Goal: Information Seeking & Learning: Learn about a topic

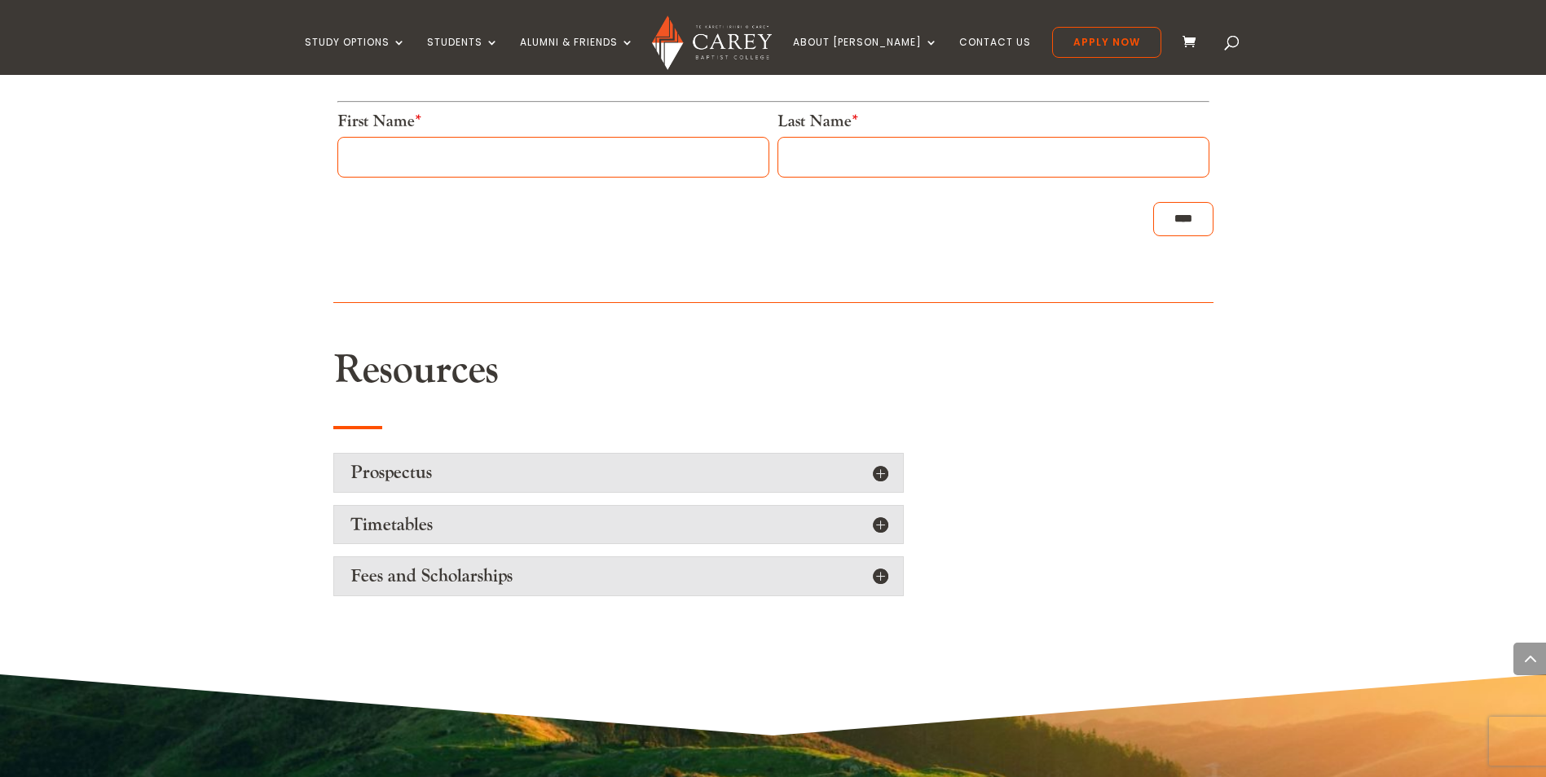
scroll to position [2492, 0]
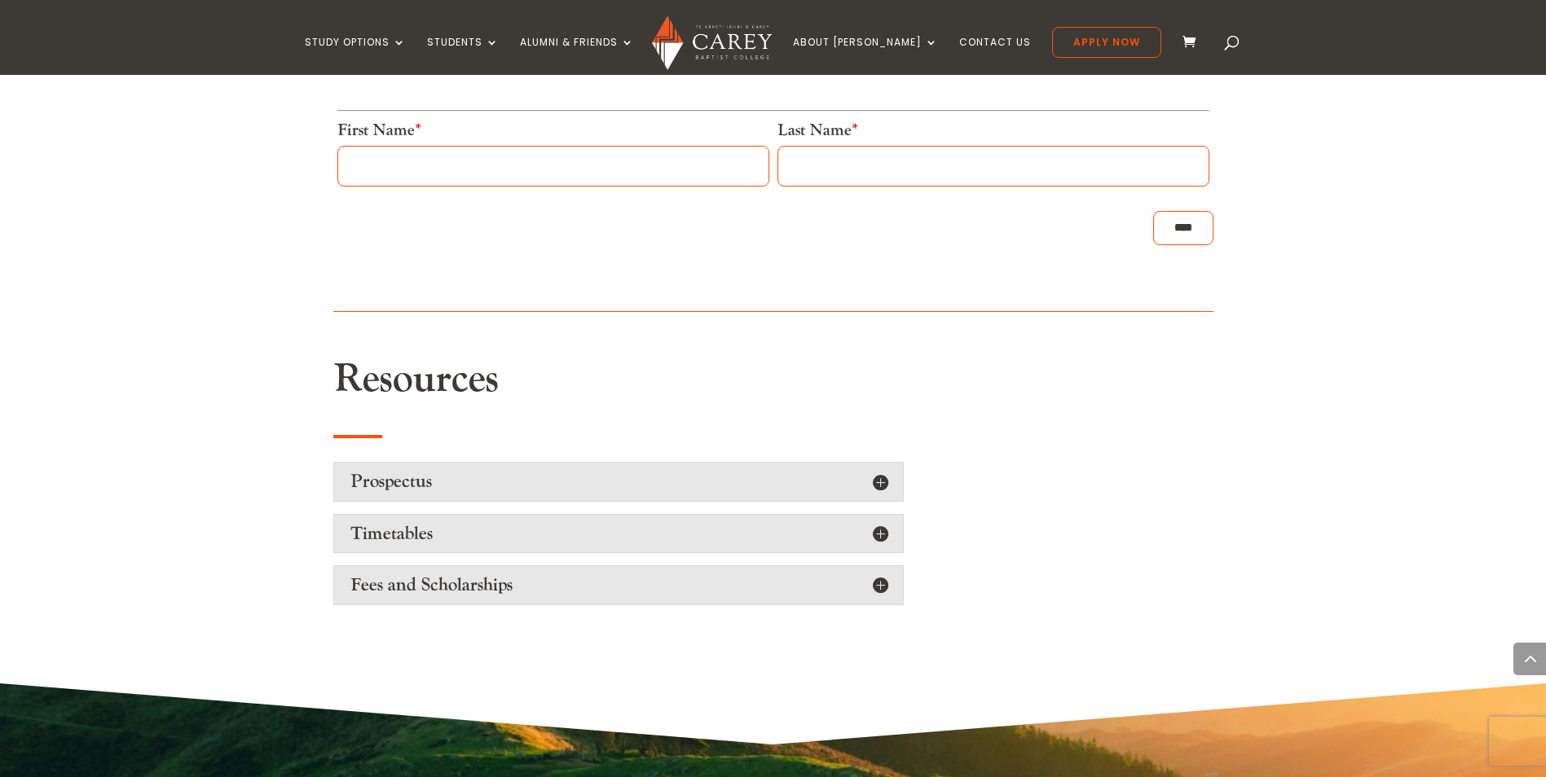
click at [879, 471] on h5 "Prospectus" at bounding box center [618, 481] width 536 height 21
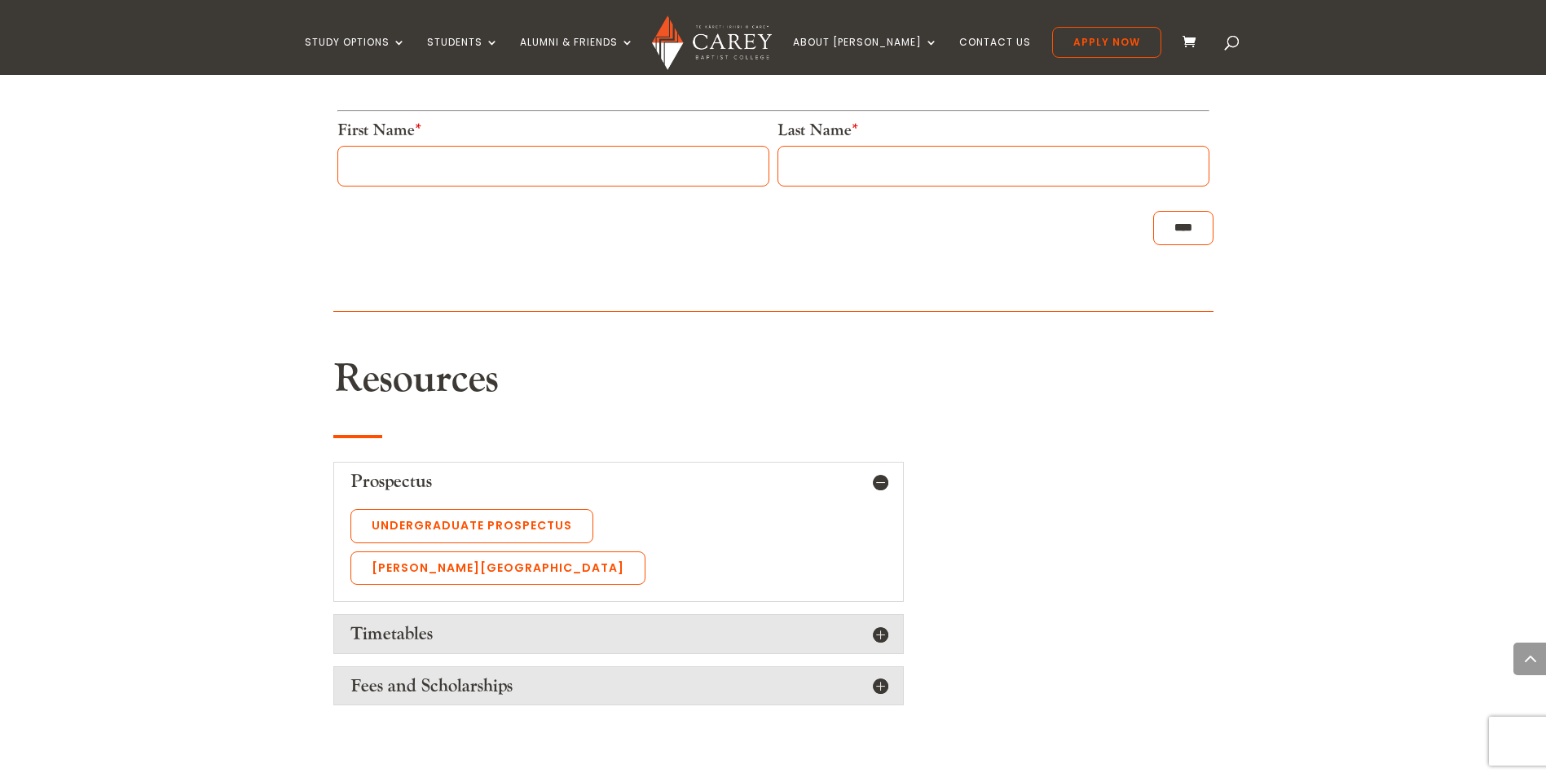
click at [879, 471] on h5 "Prospectus" at bounding box center [618, 481] width 536 height 21
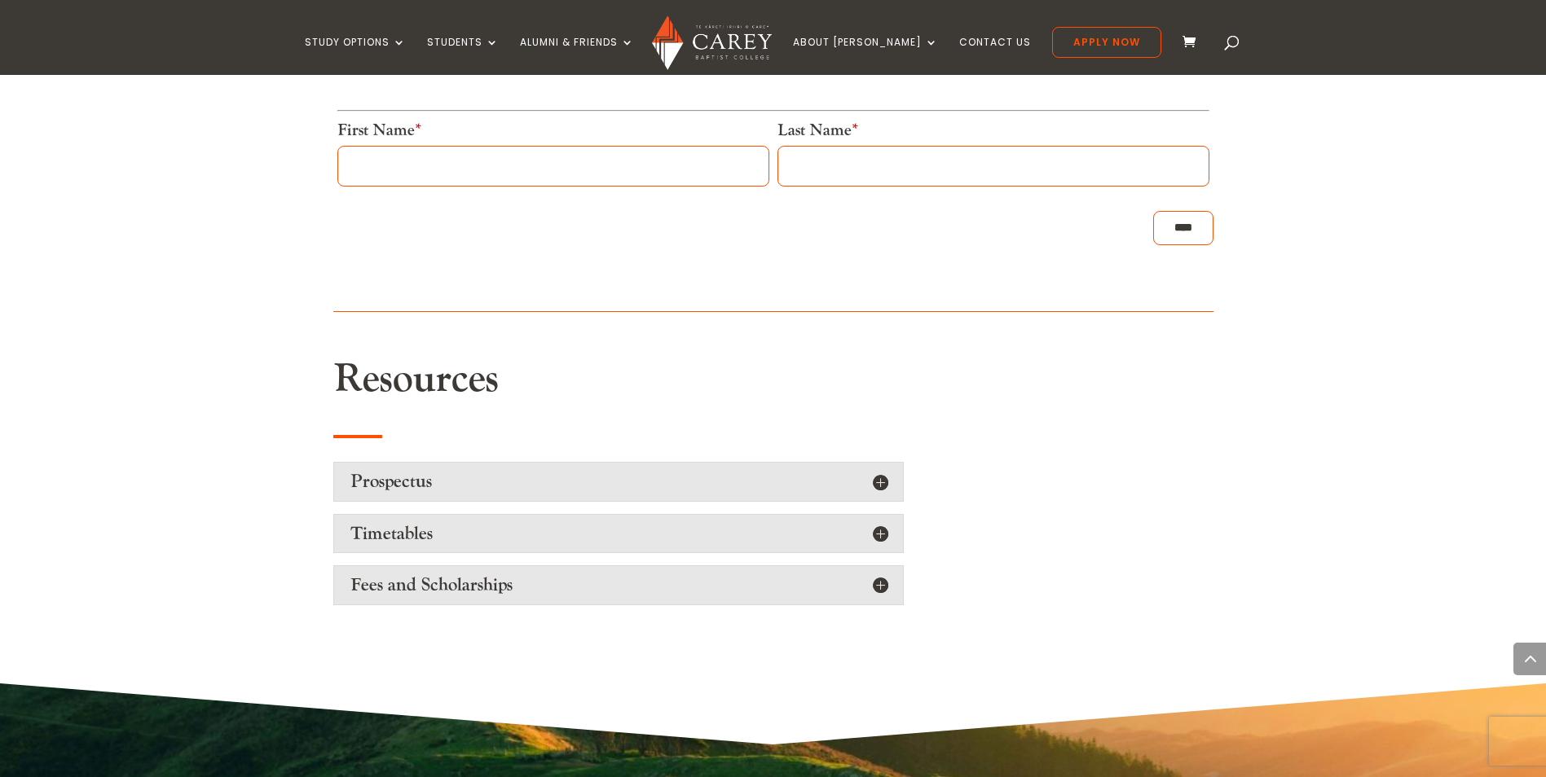
click at [882, 523] on h5 "Timetables" at bounding box center [618, 533] width 536 height 21
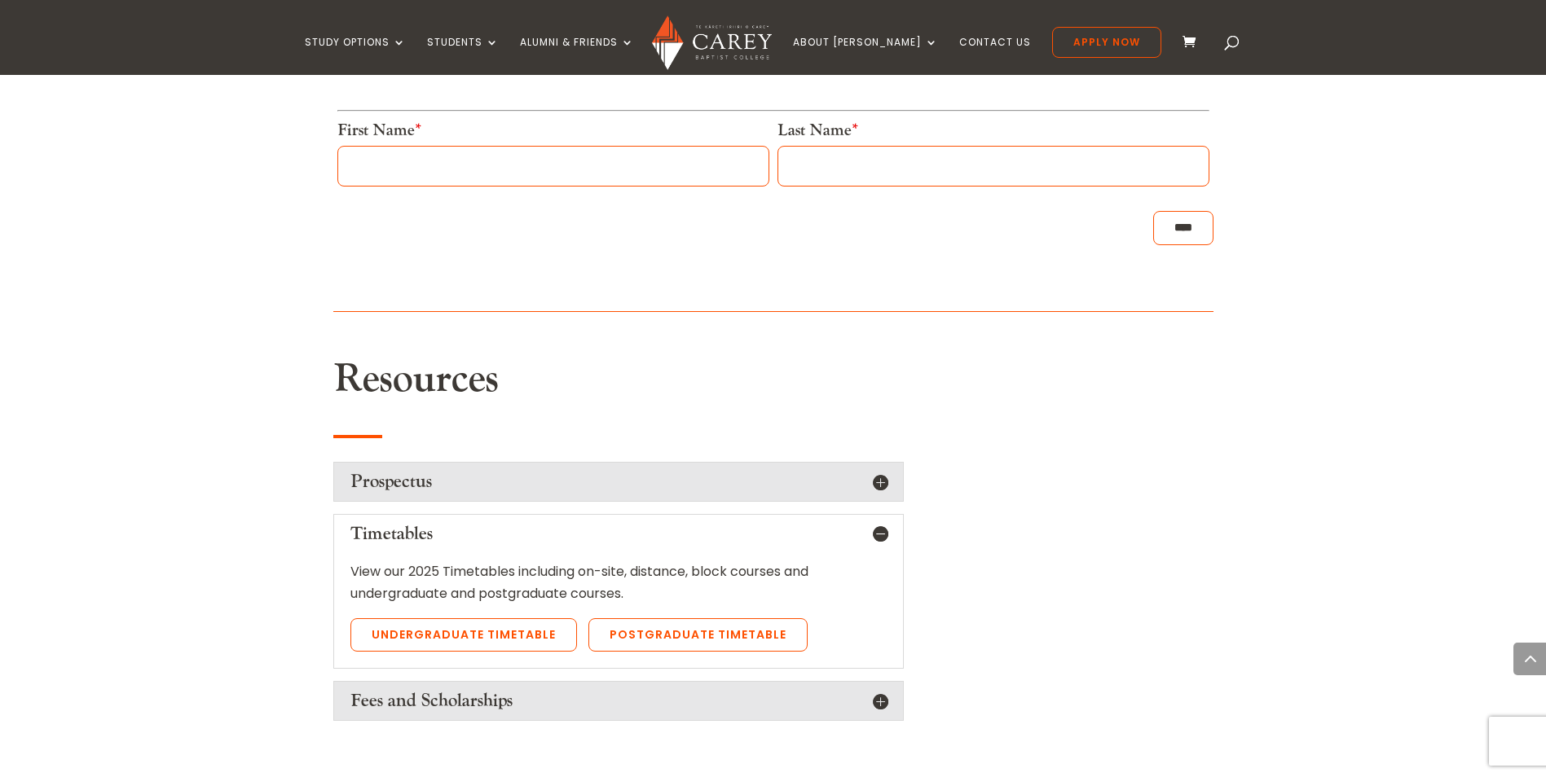
click at [882, 523] on h5 "Timetables" at bounding box center [618, 533] width 536 height 21
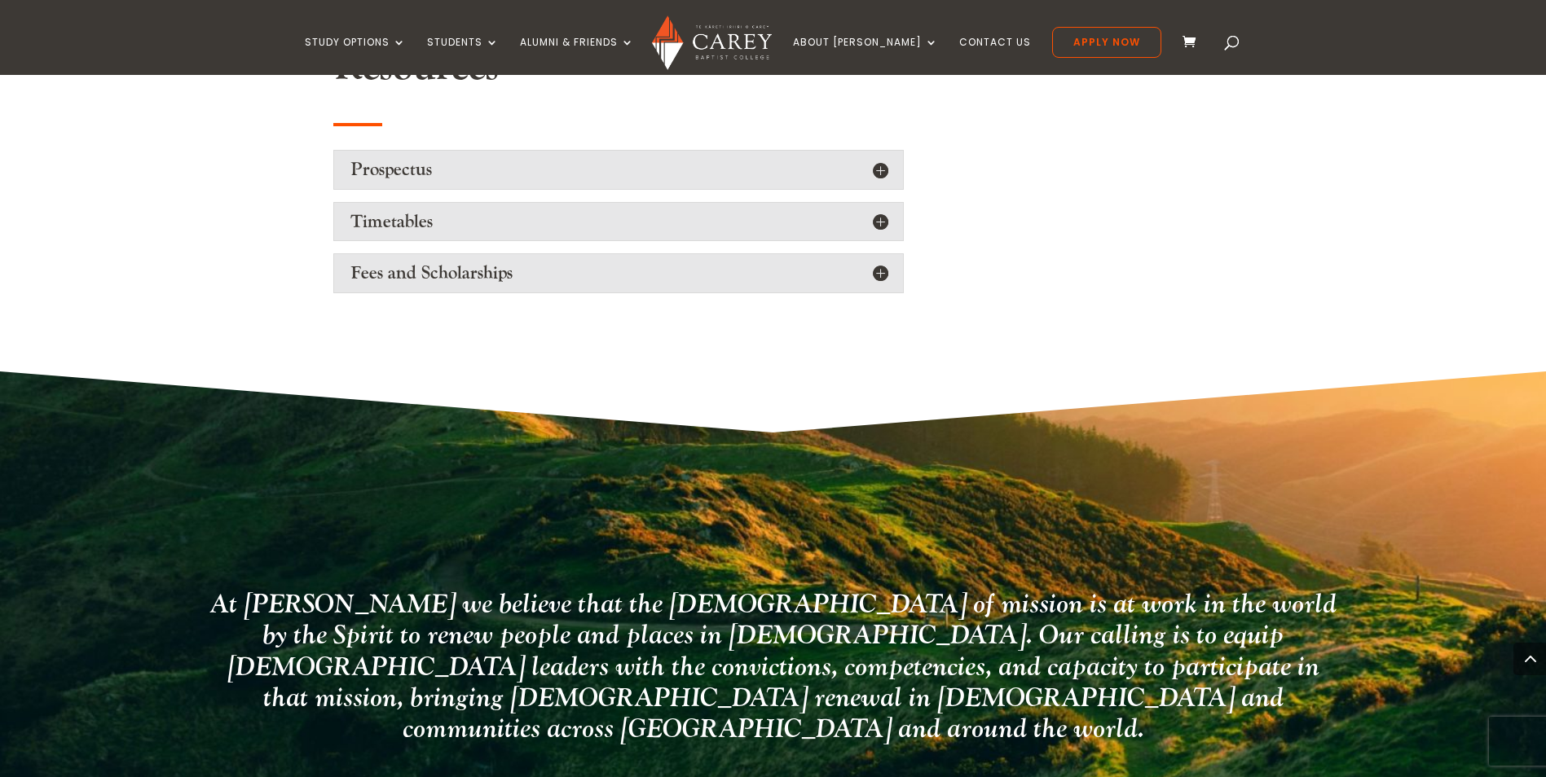
scroll to position [2655, 0]
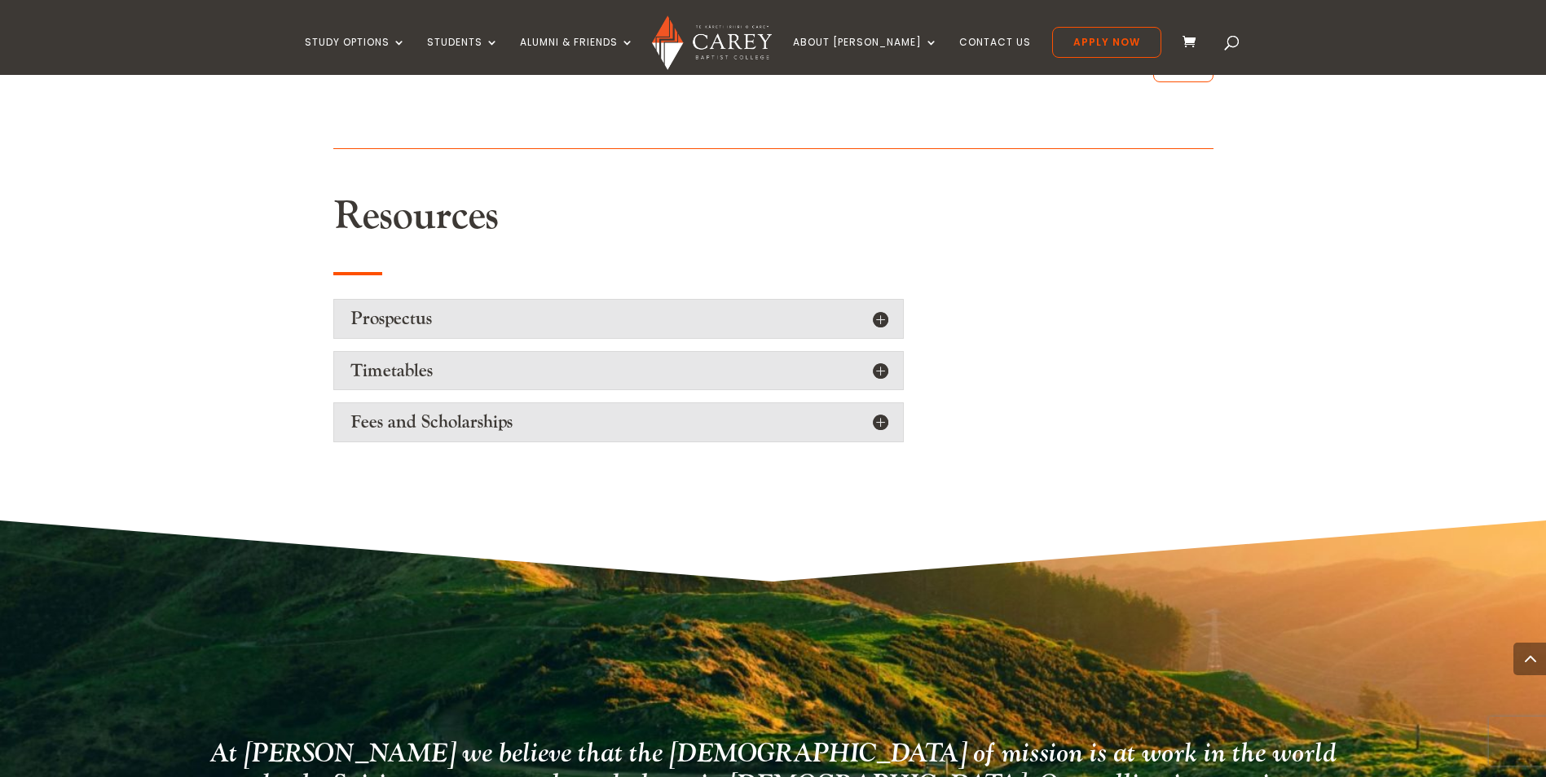
click at [879, 418] on div "Fees and Scholarships Information on fees can be viewed here . [PERSON_NAME] ha…" at bounding box center [618, 422] width 570 height 39
click at [877, 412] on div "Fees and Scholarships Information on fees can be viewed here . [PERSON_NAME] ha…" at bounding box center [618, 422] width 570 height 39
click at [873, 411] on h5 "Fees and Scholarships" at bounding box center [618, 421] width 536 height 21
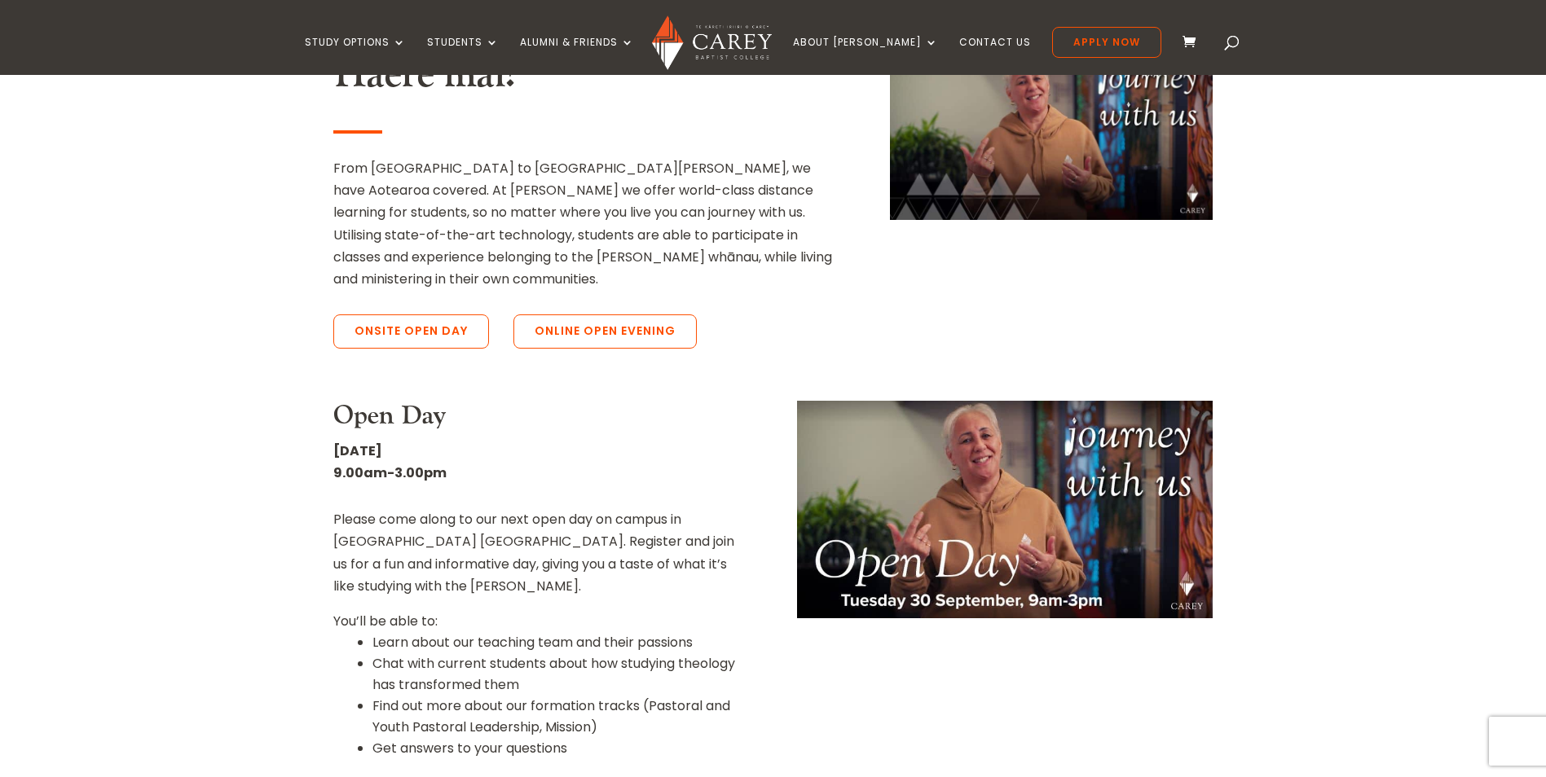
scroll to position [733, 0]
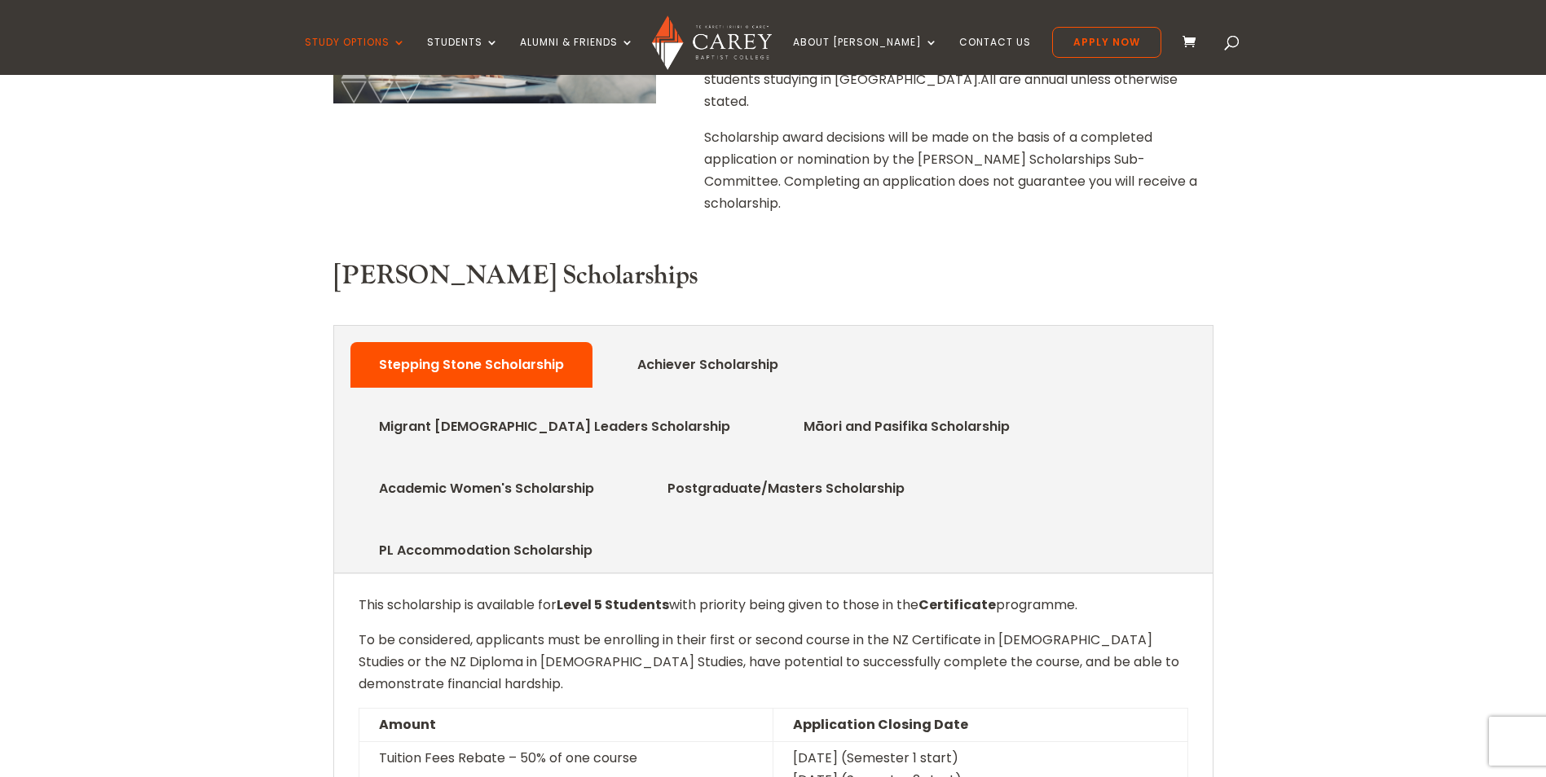
scroll to position [652, 0]
click at [618, 472] on link "Academic Women's Scholarship" at bounding box center [486, 488] width 264 height 33
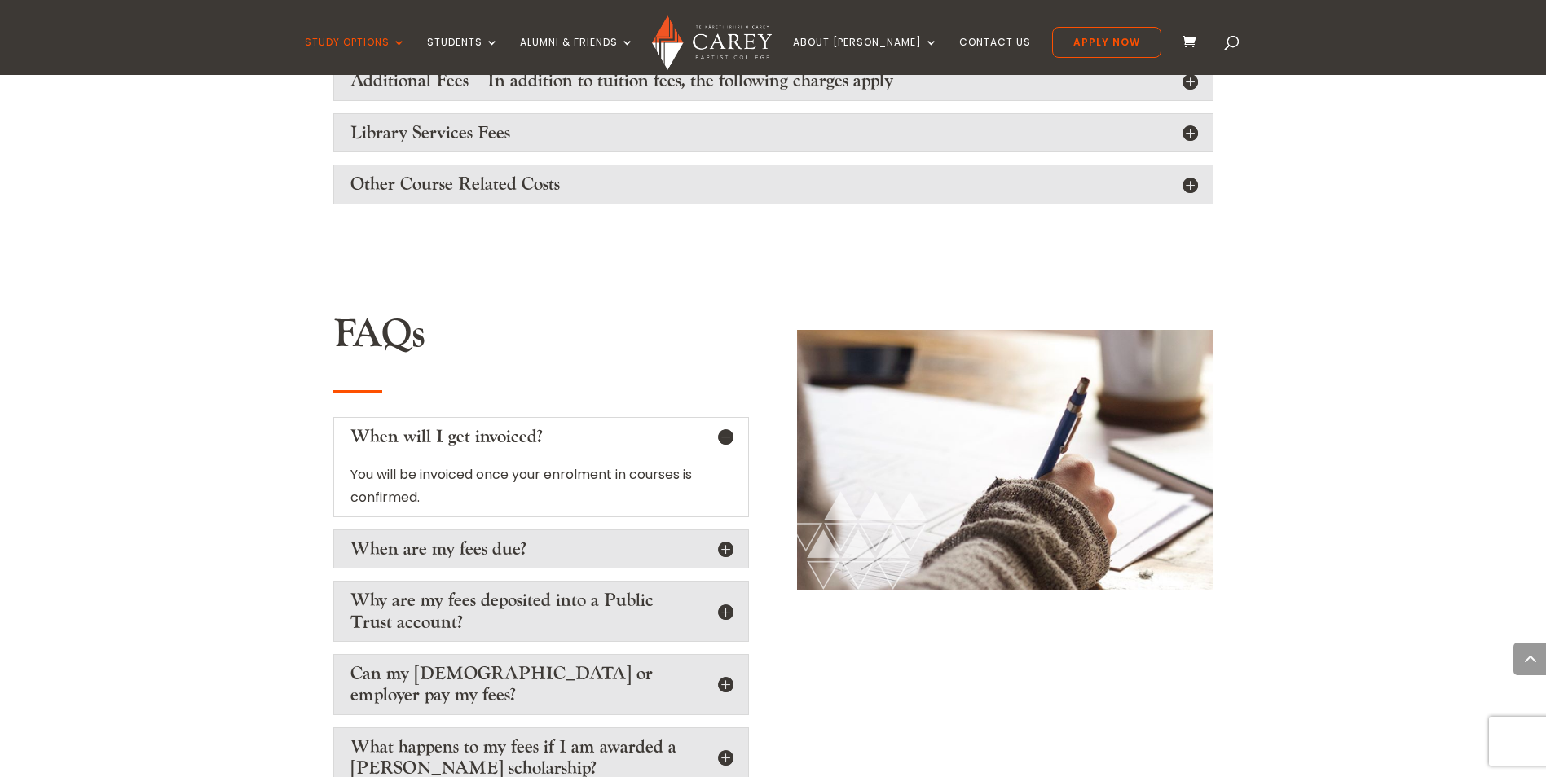
scroll to position [2200, 0]
